Goal: Navigation & Orientation: Go to known website

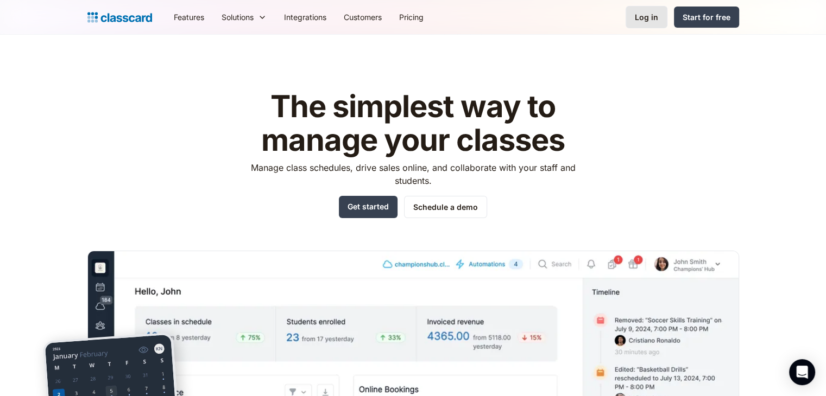
click at [638, 18] on div "Log in" at bounding box center [646, 16] width 23 height 11
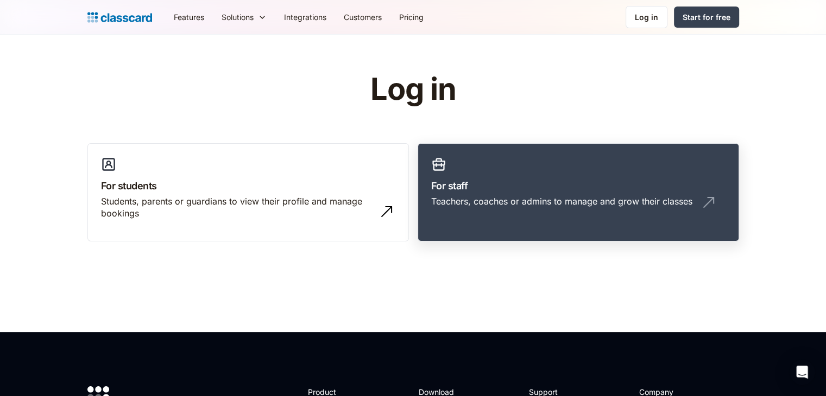
click at [502, 187] on h3 "For staff" at bounding box center [578, 186] width 294 height 15
